Goal: Task Accomplishment & Management: Manage account settings

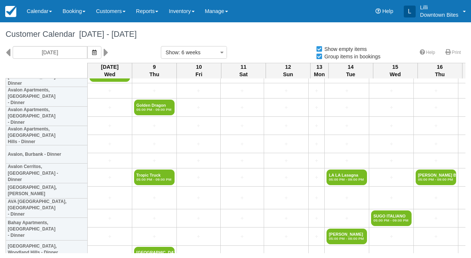
scroll to position [230, 0]
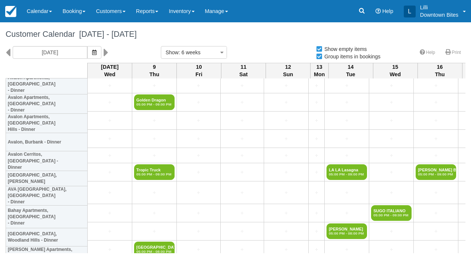
select select
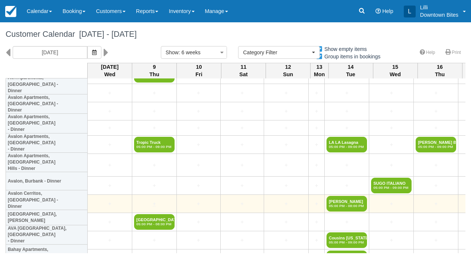
scroll to position [272, 0]
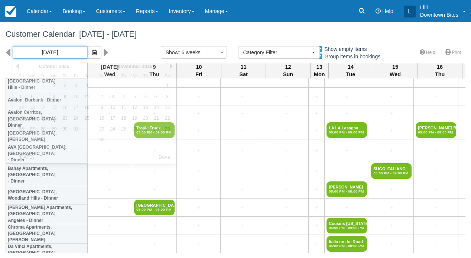
click at [58, 50] on input "10/08/25" at bounding box center [50, 52] width 75 height 13
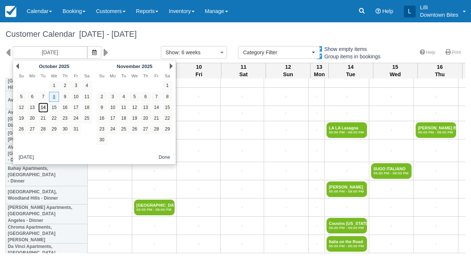
click at [48, 112] on link "14" at bounding box center [43, 107] width 10 height 10
type input "[DATE]"
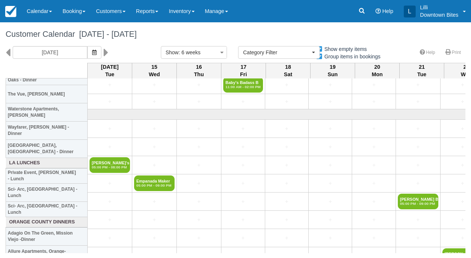
scroll to position [1142, 0]
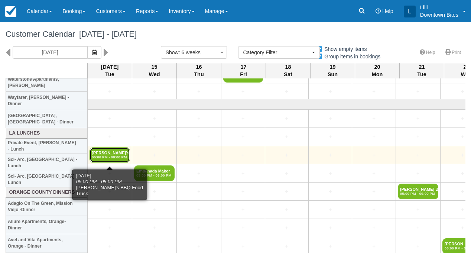
click at [108, 155] on link "Lucille's BBQ F 05:00 PM - 08:00 PM" at bounding box center [109, 155] width 40 height 16
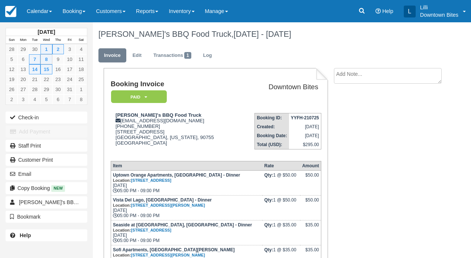
click at [341, 74] on textarea at bounding box center [388, 76] width 108 height 16
paste textarea "COVER NEEDED 10/14 External Inbox Lucilles100 Truck 2:15 PM (34 minutes ago) to…"
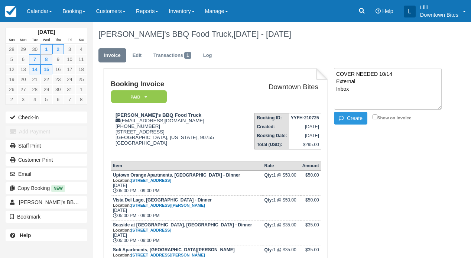
scroll to position [138, 0]
type textarea "COVER NEEDED 10/14 External Inbox Lucilles100 Truck 2:15 PM (34 minutes ago) to…"
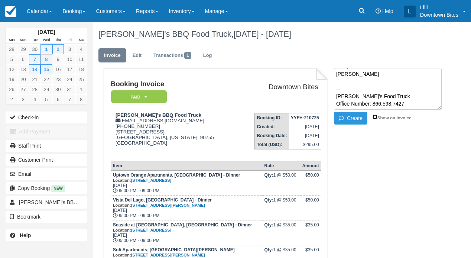
click at [374, 118] on input "Show on invoice" at bounding box center [374, 116] width 5 height 5
checkbox input "true"
click at [348, 119] on button "Create" at bounding box center [350, 118] width 33 height 13
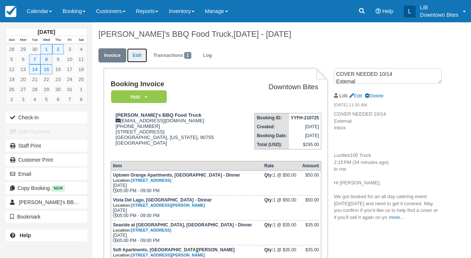
click at [139, 55] on link "Edit" at bounding box center [137, 55] width 20 height 14
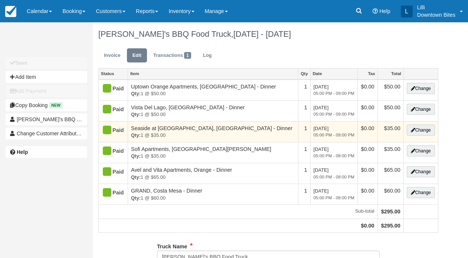
type input "(562) 449-9554"
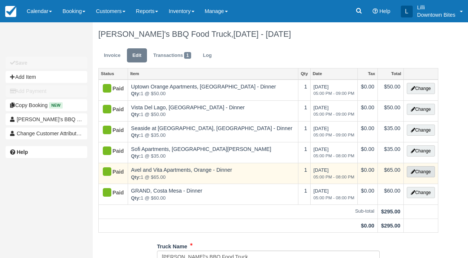
click at [423, 177] on button "Change" at bounding box center [421, 171] width 28 height 11
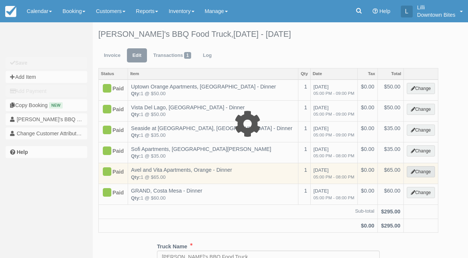
select select "4"
type input "65.00"
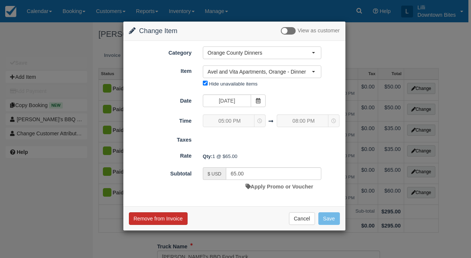
click at [170, 225] on button "Remove from Invoice" at bounding box center [158, 218] width 59 height 13
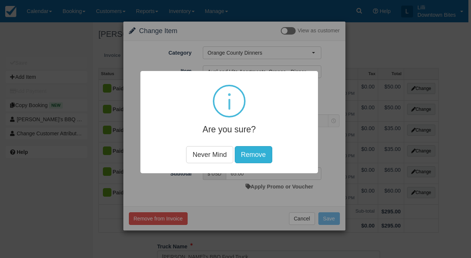
click at [264, 156] on button "Remove" at bounding box center [253, 154] width 37 height 17
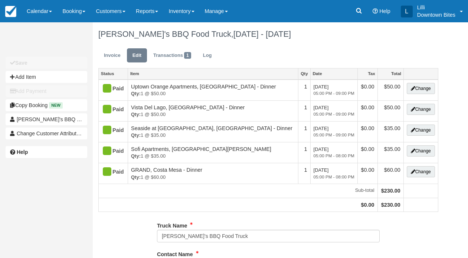
type input "(562) 449-9554"
click at [176, 55] on link "Transactions 1" at bounding box center [172, 55] width 49 height 14
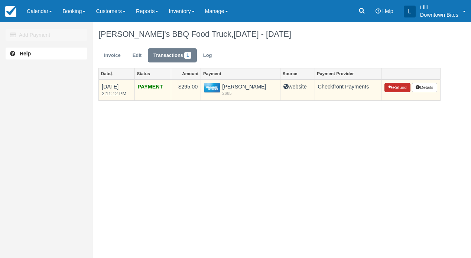
click at [390, 92] on button "Refund" at bounding box center [397, 88] width 26 height 10
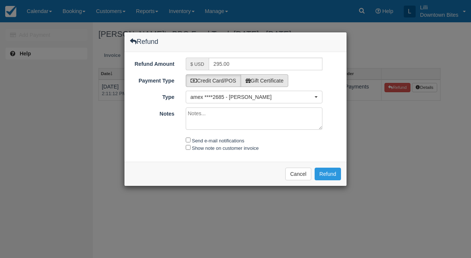
click at [270, 87] on label "Gift Certificate" at bounding box center [264, 80] width 48 height 13
radio input "true"
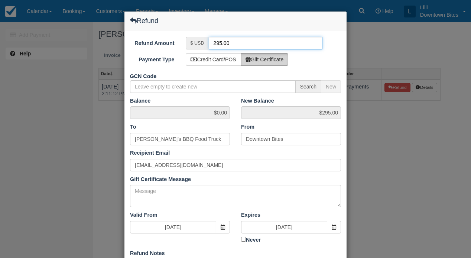
click at [220, 44] on input "295.00" at bounding box center [266, 43] width 114 height 13
type input "65.00"
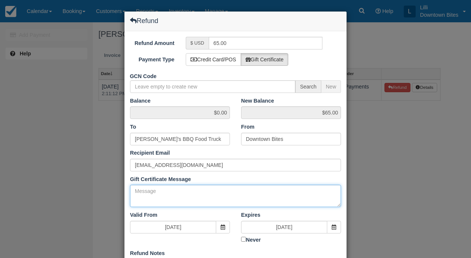
click at [192, 207] on textarea "Gift Certificate Message" at bounding box center [235, 195] width 211 height 22
paste textarea "COVER NEEDED 10/14 External Inbox Lucilles100 Truck 2:15 PM (34 minutes ago) to…"
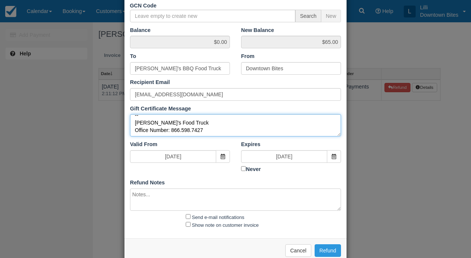
scroll to position [107, 0]
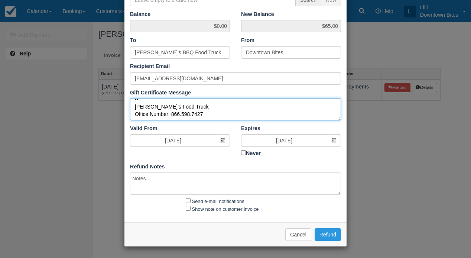
type textarea "COVER NEEDED 10/14 External Inbox Lucilles100 Truck 2:15 PM (34 minutes ago) to…"
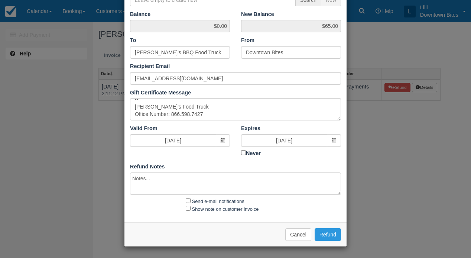
click at [170, 183] on textarea at bounding box center [235, 183] width 211 height 22
paste textarea "COVER NEEDED 10/14 External Inbox Lucilles100 Truck 2:15 PM (34 minutes ago) to…"
type textarea "COVER NEEDED 10/14 External Inbox Lucilles100 Truck 2:15 PM (34 minutes ago) to…"
click at [188, 199] on input "Send e-mail notifications" at bounding box center [188, 200] width 5 height 5
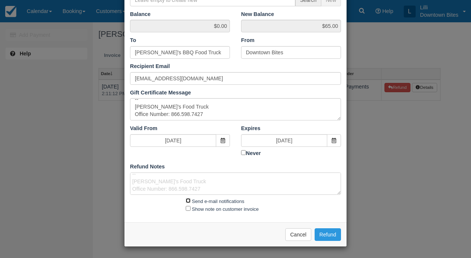
checkbox input "true"
click at [187, 209] on input "Show note on customer invoice" at bounding box center [188, 208] width 5 height 5
checkbox input "true"
click at [333, 235] on button "Refund" at bounding box center [327, 234] width 26 height 13
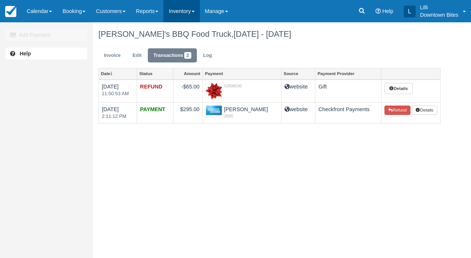
click at [199, 11] on link "Inventory" at bounding box center [181, 11] width 36 height 22
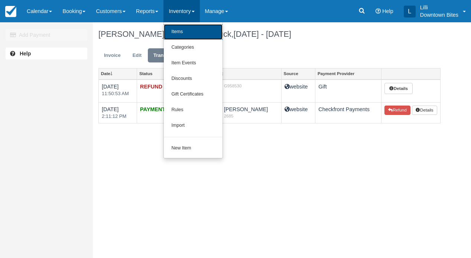
click at [207, 32] on link "Items" at bounding box center [193, 32] width 59 height 16
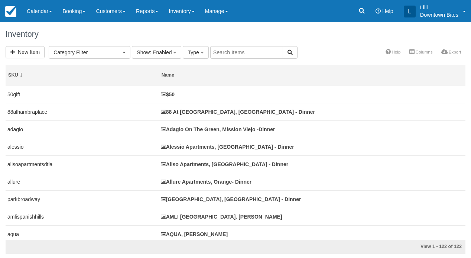
select select
click at [250, 53] on input "text" at bounding box center [246, 52] width 73 height 13
type input "avel"
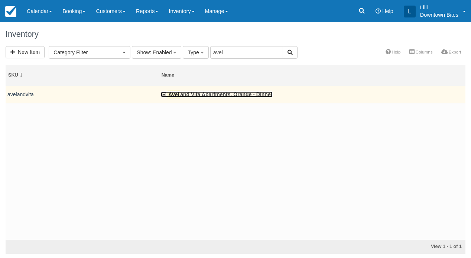
click at [193, 97] on link "Avel and Vita Apartments, Orange - Dinner" at bounding box center [217, 94] width 112 height 6
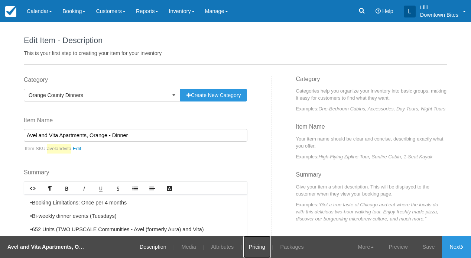
click at [257, 246] on link "Pricing" at bounding box center [256, 246] width 27 height 22
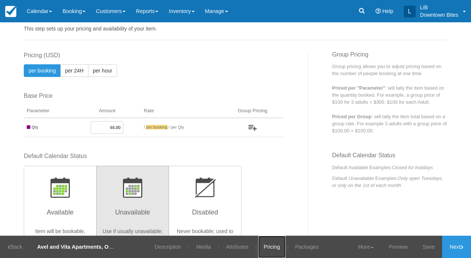
scroll to position [24, 0]
click at [152, 247] on link "Description" at bounding box center [168, 246] width 38 height 22
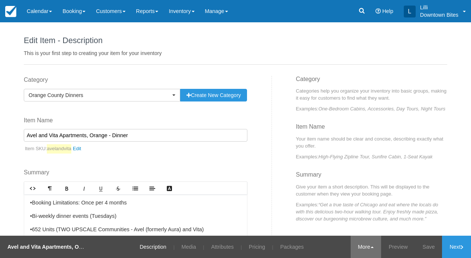
click at [354, 246] on link "More" at bounding box center [365, 246] width 31 height 22
click at [335, 206] on link "Copy" at bounding box center [351, 210] width 59 height 16
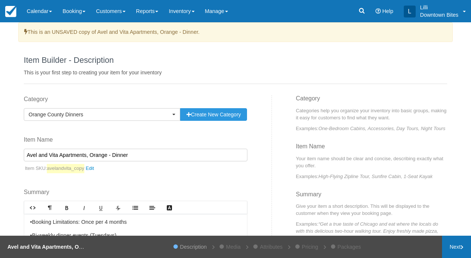
click at [448, 248] on link "Next" at bounding box center [456, 246] width 29 height 22
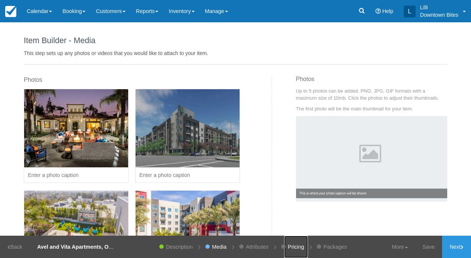
click at [298, 249] on link "Pricing" at bounding box center [296, 246] width 24 height 22
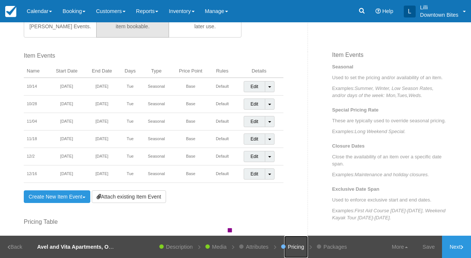
scroll to position [242, 0]
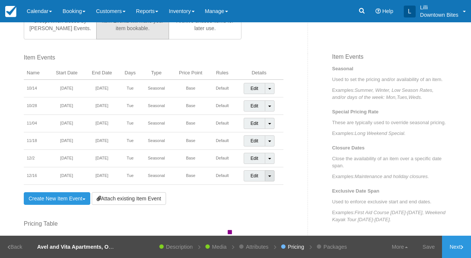
click at [271, 177] on span at bounding box center [269, 175] width 3 height 1
click at [258, 199] on link "Detach Event" at bounding box center [265, 191] width 42 height 18
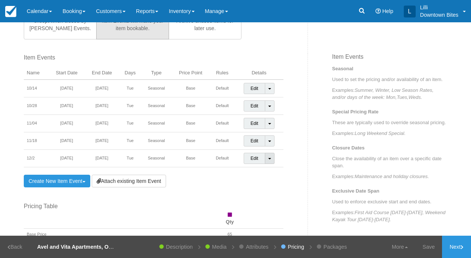
click at [273, 164] on link "Toggle Dropdown" at bounding box center [270, 158] width 10 height 11
click at [264, 183] on link "Detach Event" at bounding box center [265, 174] width 42 height 18
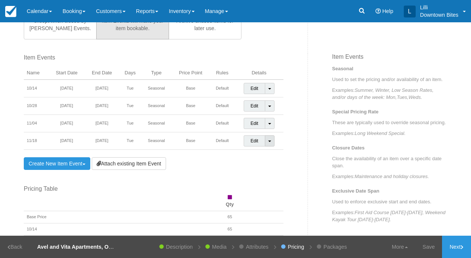
click at [274, 146] on link "Toggle Dropdown" at bounding box center [270, 140] width 10 height 11
click at [268, 164] on link "Detach Event" at bounding box center [265, 156] width 42 height 18
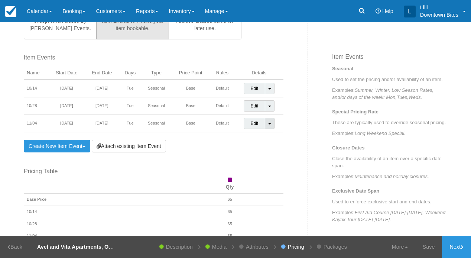
click at [274, 126] on link "Toggle Dropdown" at bounding box center [270, 123] width 10 height 11
click at [264, 147] on link "Detach Event" at bounding box center [265, 139] width 42 height 18
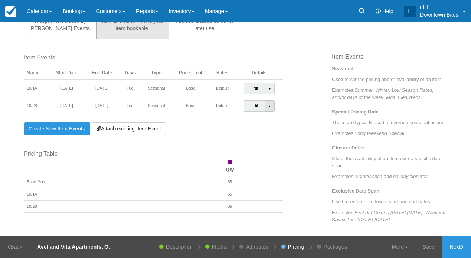
click at [271, 107] on span at bounding box center [269, 105] width 3 height 1
click at [266, 129] on link "Detach Event" at bounding box center [265, 121] width 42 height 18
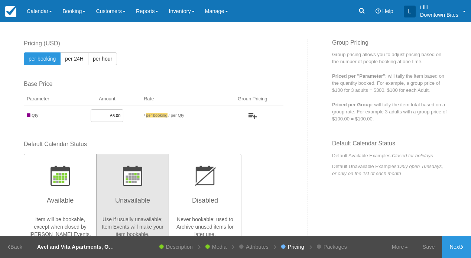
scroll to position [0, 0]
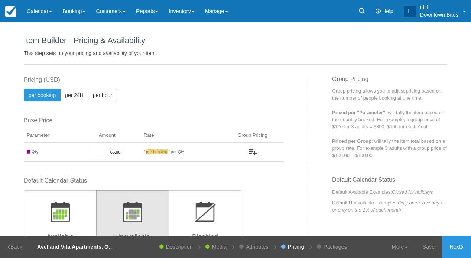
click at [107, 154] on input "65.00" at bounding box center [107, 151] width 33 height 13
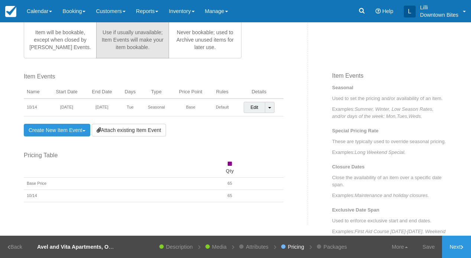
scroll to position [335, 0]
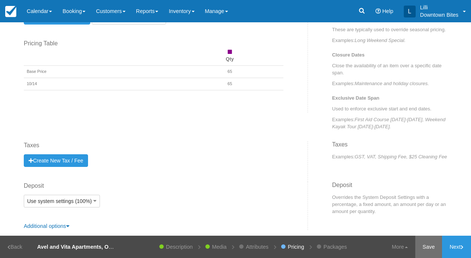
type input "50.00"
click at [426, 247] on link "Save" at bounding box center [428, 246] width 27 height 22
click at [447, 245] on link "Next" at bounding box center [456, 246] width 29 height 22
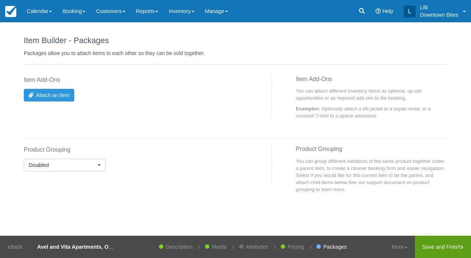
click at [447, 245] on link "Save and Finish" at bounding box center [443, 246] width 56 height 22
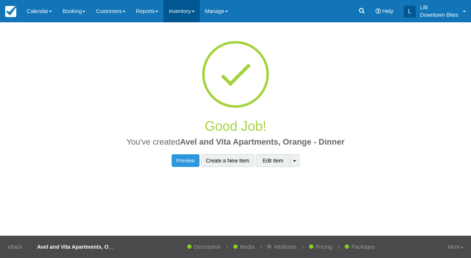
click at [199, 10] on link "Inventory" at bounding box center [181, 11] width 36 height 22
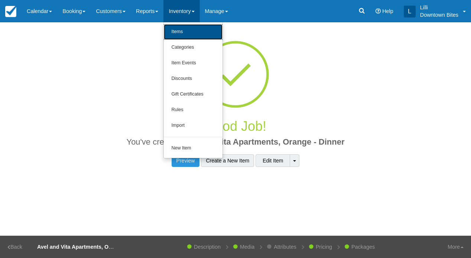
click at [199, 33] on link "Items" at bounding box center [193, 32] width 59 height 16
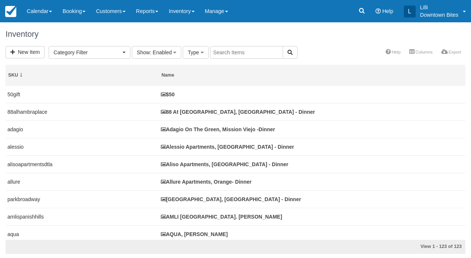
select select
click at [223, 55] on input "text" at bounding box center [246, 52] width 73 height 13
type input "avel"
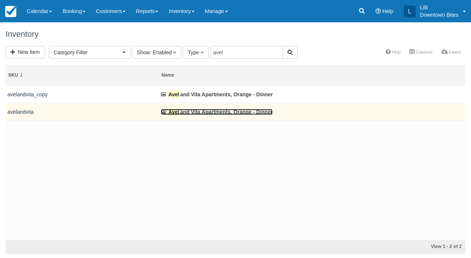
click at [205, 115] on link "Avel and Vita Apartments, Orange - Dinner" at bounding box center [217, 112] width 112 height 6
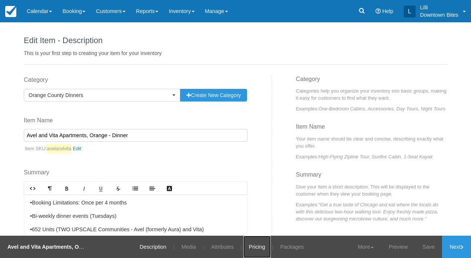
click at [256, 243] on link "Pricing" at bounding box center [256, 246] width 27 height 22
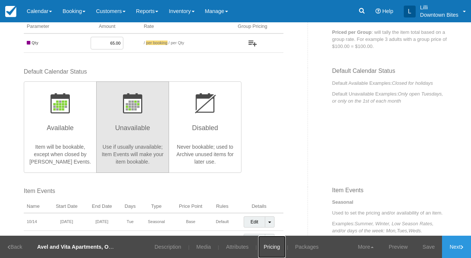
scroll to position [149, 0]
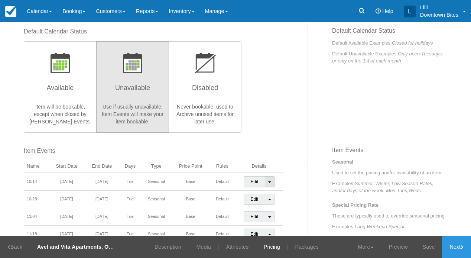
click at [271, 181] on link "Toggle Dropdown" at bounding box center [270, 181] width 10 height 11
click at [258, 199] on link "Detach Event" at bounding box center [265, 197] width 42 height 18
click at [429, 245] on link "Save" at bounding box center [428, 246] width 27 height 22
click at [199, 10] on link "Inventory" at bounding box center [181, 11] width 36 height 22
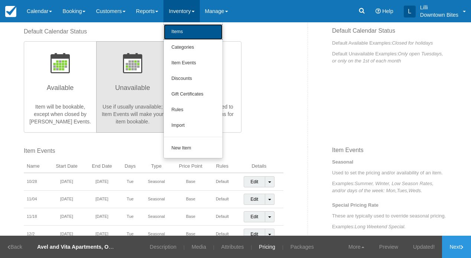
click at [200, 31] on link "Items" at bounding box center [193, 32] width 59 height 16
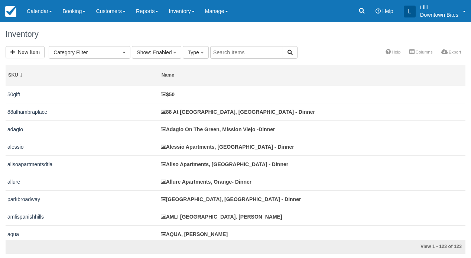
select select
click at [42, 13] on link "Calendar" at bounding box center [40, 11] width 36 height 22
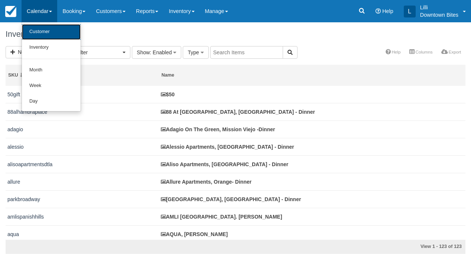
click at [41, 34] on link "Customer" at bounding box center [51, 32] width 59 height 16
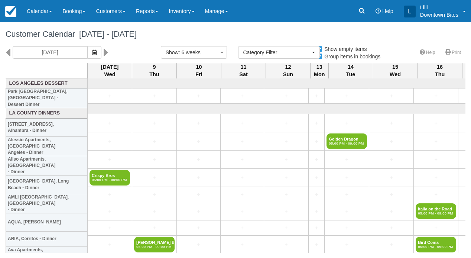
select select
click at [65, 54] on input "10/08/25" at bounding box center [50, 52] width 75 height 13
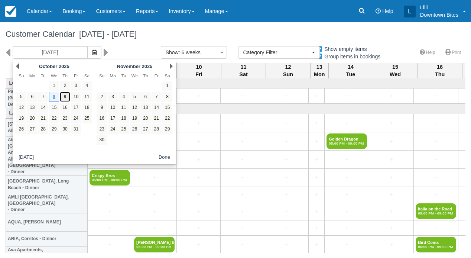
click at [70, 102] on link "9" at bounding box center [65, 97] width 10 height 10
type input "10/09/25"
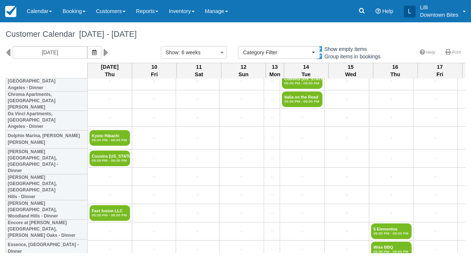
scroll to position [421, 0]
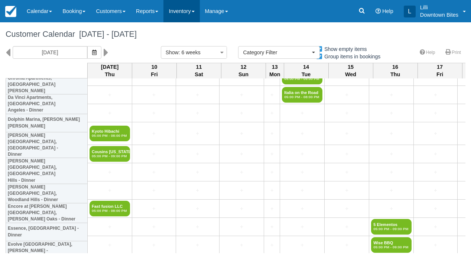
click at [199, 10] on link "Inventory" at bounding box center [181, 11] width 36 height 22
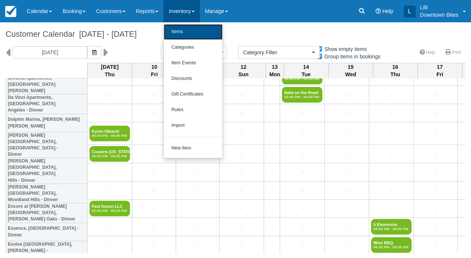
click at [205, 35] on link "Items" at bounding box center [193, 32] width 59 height 16
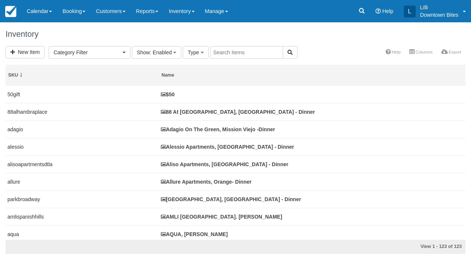
select select
click at [224, 52] on input "text" at bounding box center [246, 52] width 73 height 13
type input "knolls"
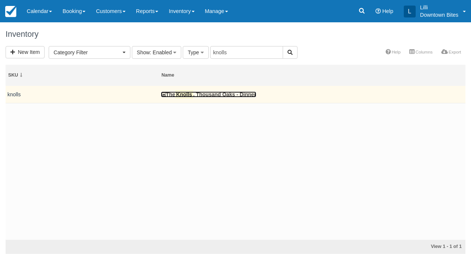
click at [213, 96] on link "The Knolls , Thousand Oaks - Dinner" at bounding box center [208, 94] width 95 height 6
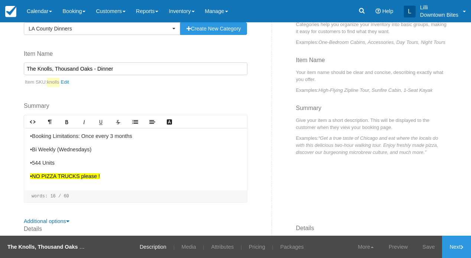
scroll to position [68, 0]
